Goal: Check status

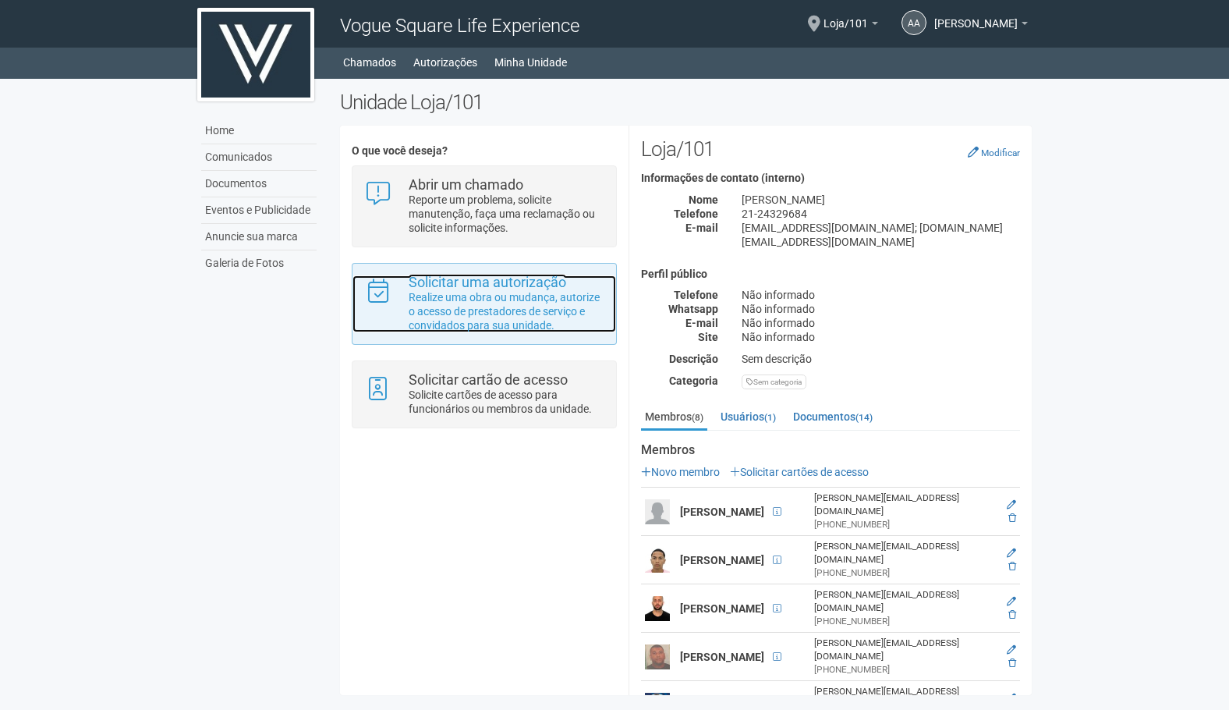
click at [479, 299] on p "Realize uma obra ou mudança, autorize o acesso de prestadores de serviço e conv…" at bounding box center [507, 311] width 196 height 42
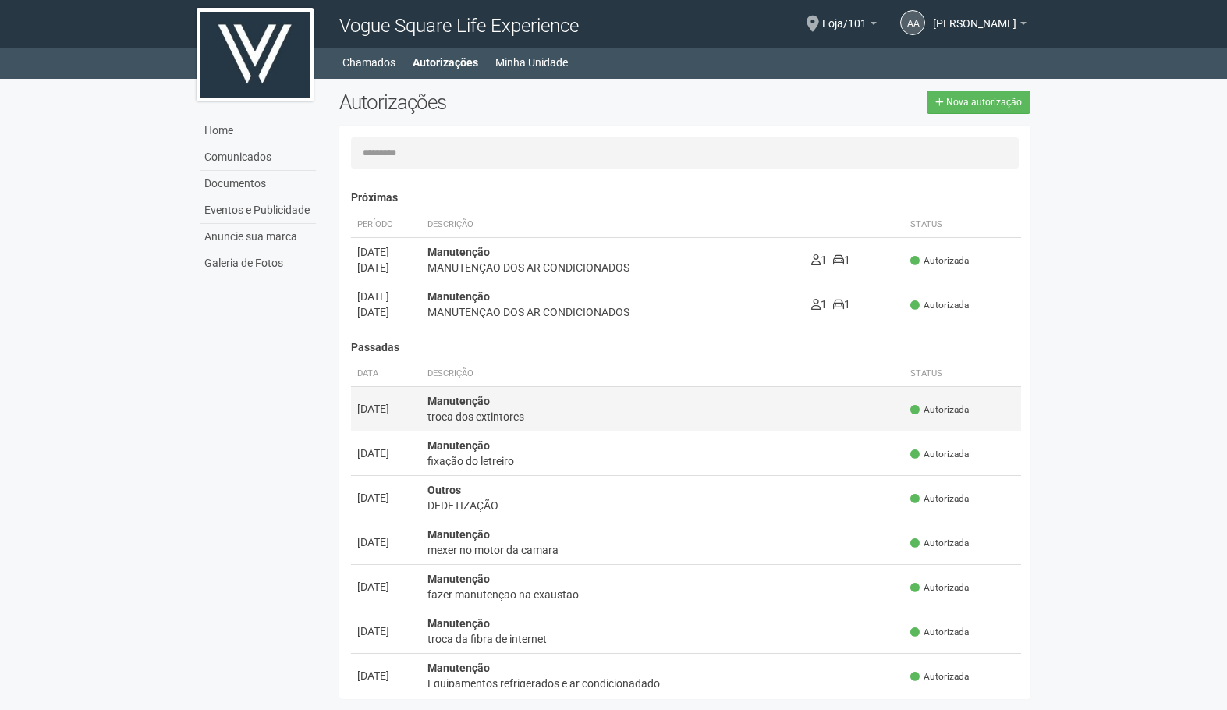
click at [705, 408] on td "Manutenção troca dos extintores" at bounding box center [662, 409] width 483 height 44
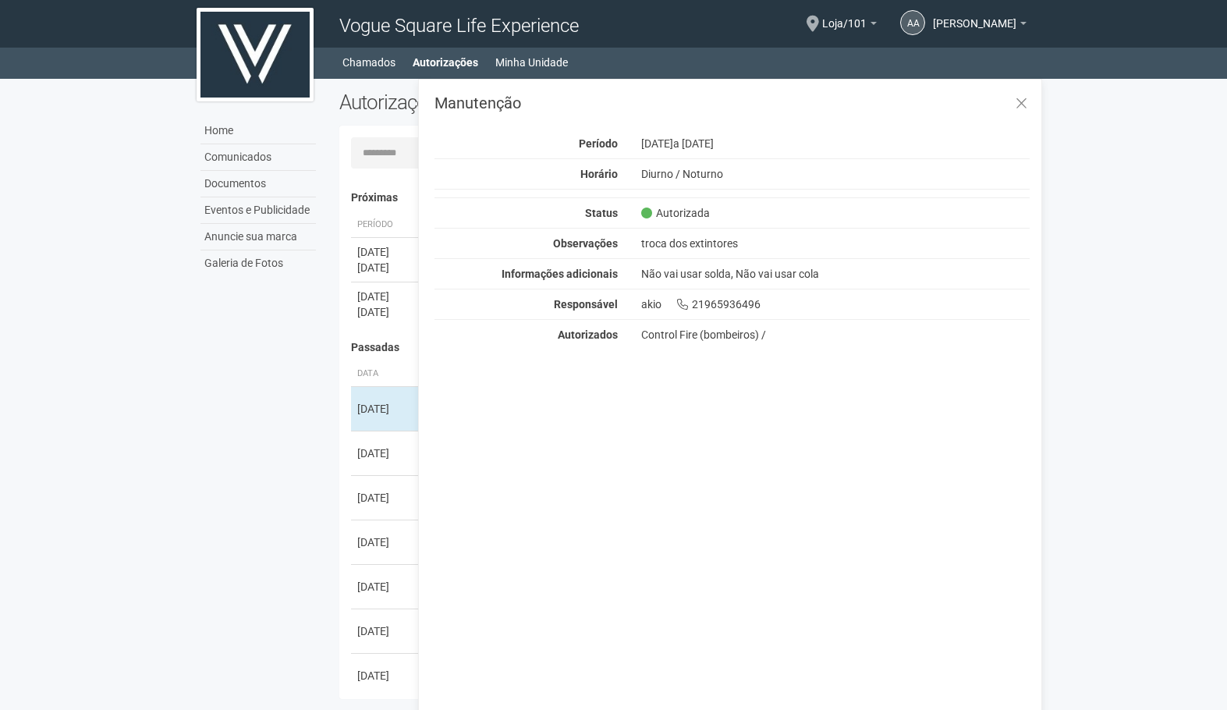
click at [320, 310] on div "Home Comunicados Documentos Eventos e Publicidade Anuncie sua marca Galeria de …" at bounding box center [614, 393] width 858 height 628
click at [363, 331] on div "Próximas Período Descrição Status [DATE] [DATE] Autorizada" at bounding box center [686, 571] width 671 height 759
